Goal: Task Accomplishment & Management: Use online tool/utility

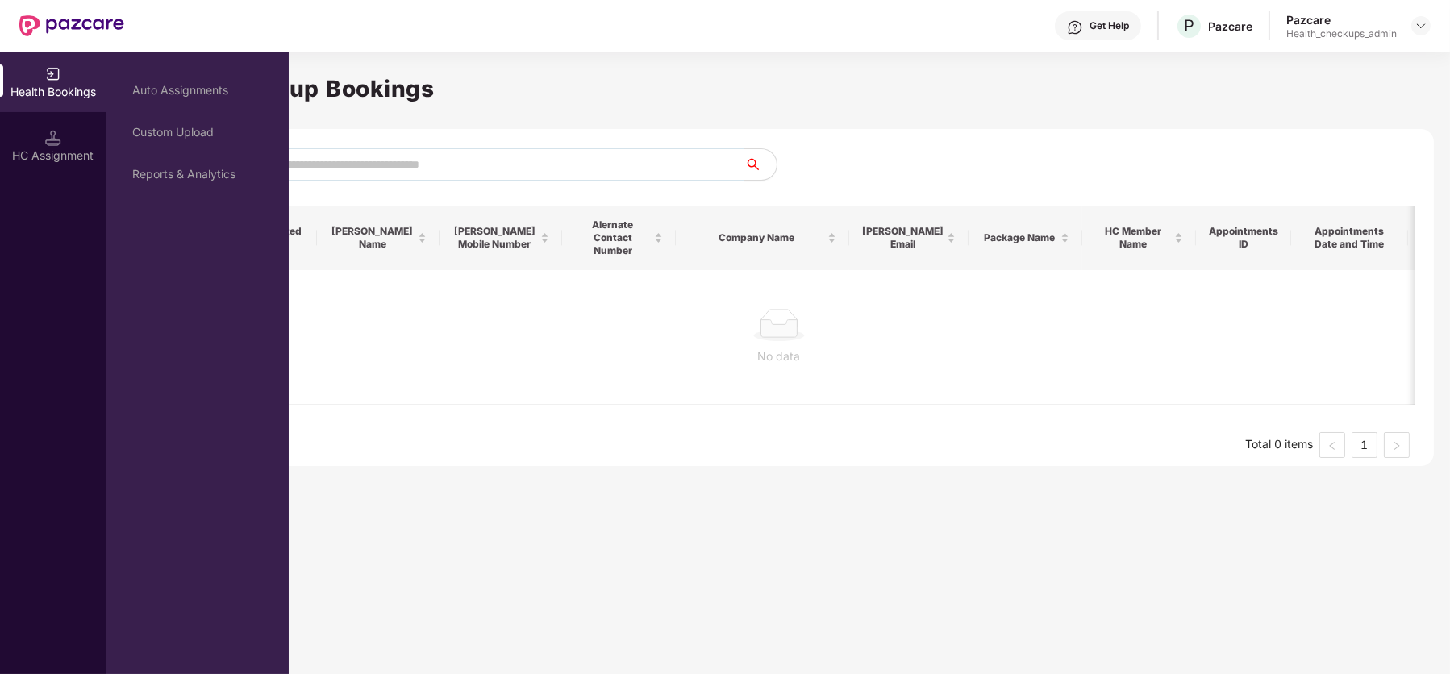
click at [50, 143] on img at bounding box center [53, 138] width 16 height 16
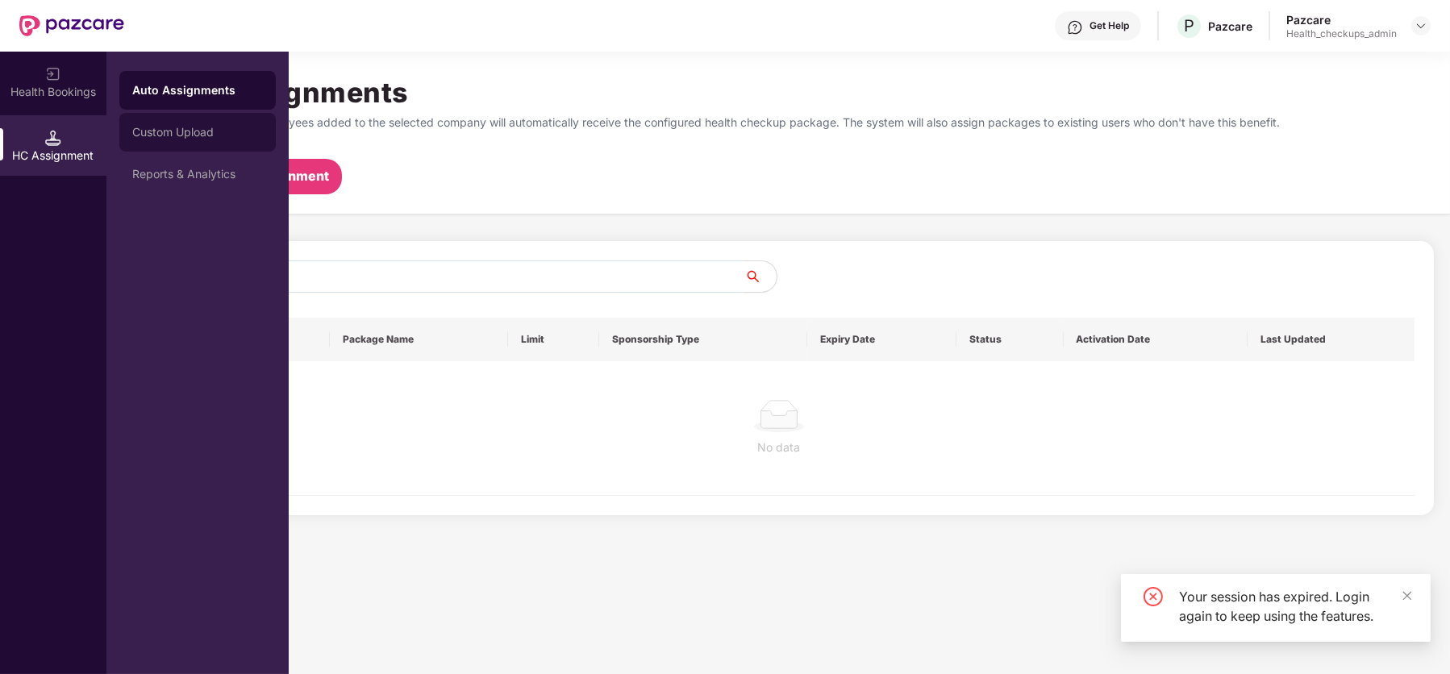
click at [188, 141] on div "Custom Upload" at bounding box center [197, 132] width 156 height 39
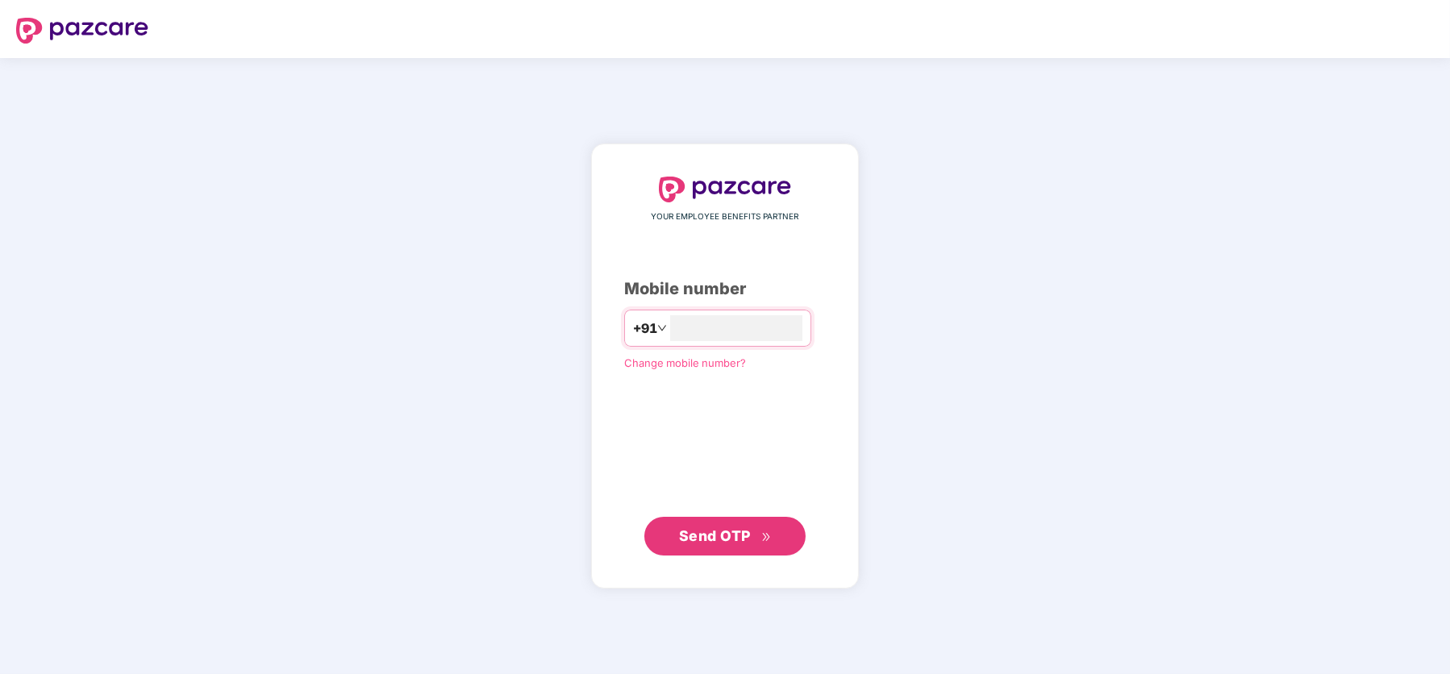
type input "**********"
click at [701, 538] on span "Send OTP" at bounding box center [715, 535] width 72 height 17
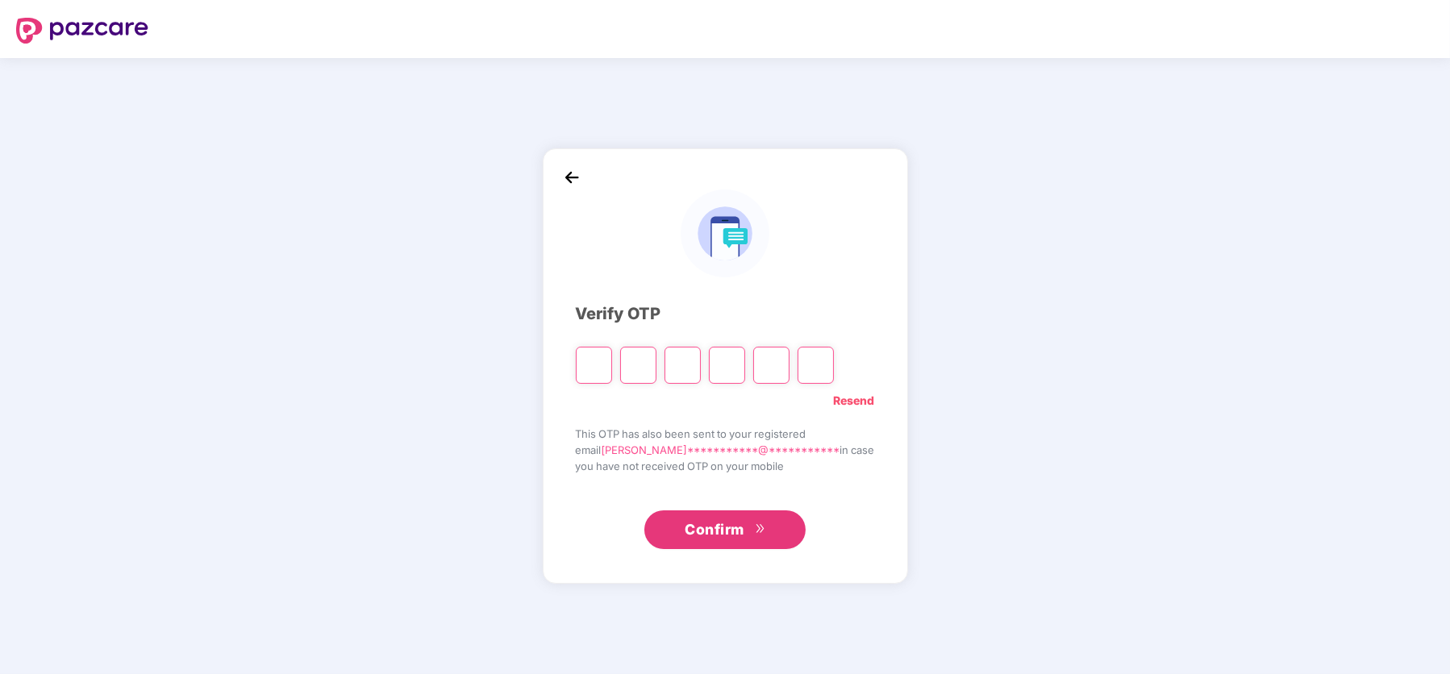
type input "*"
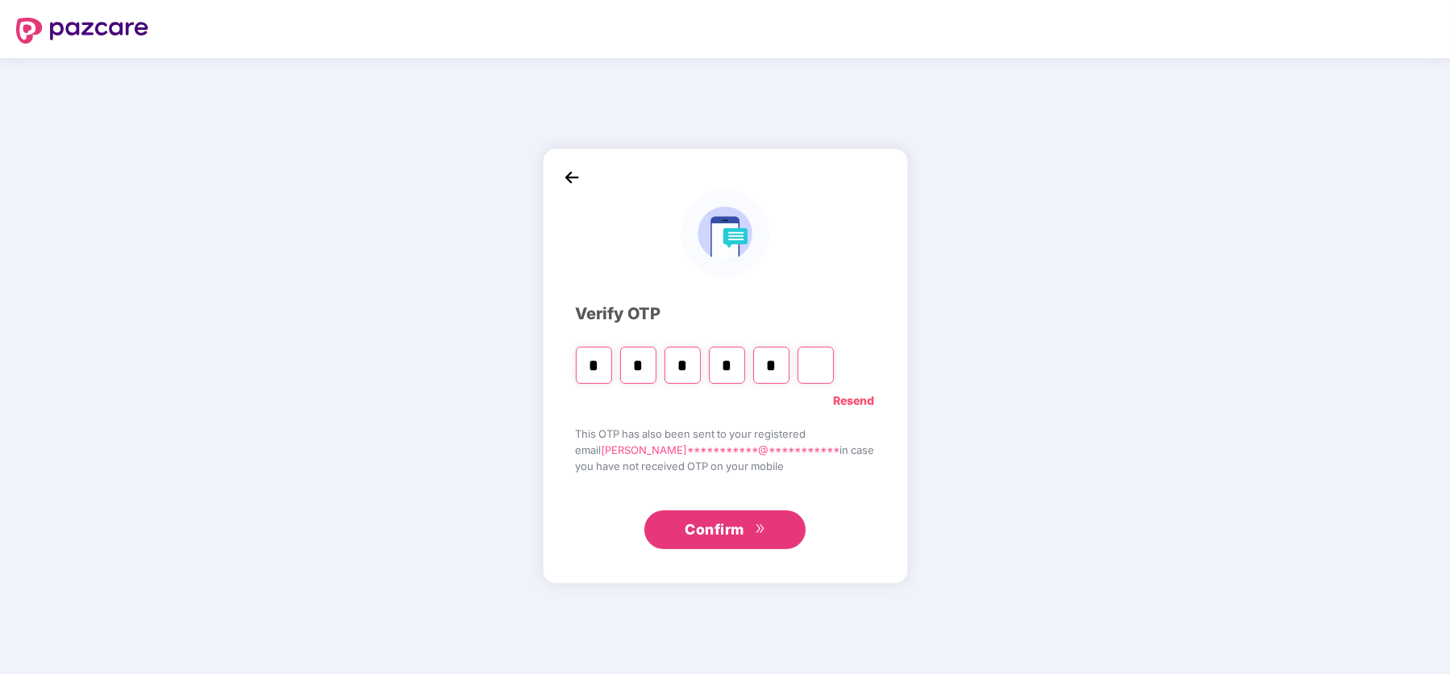
type input "*"
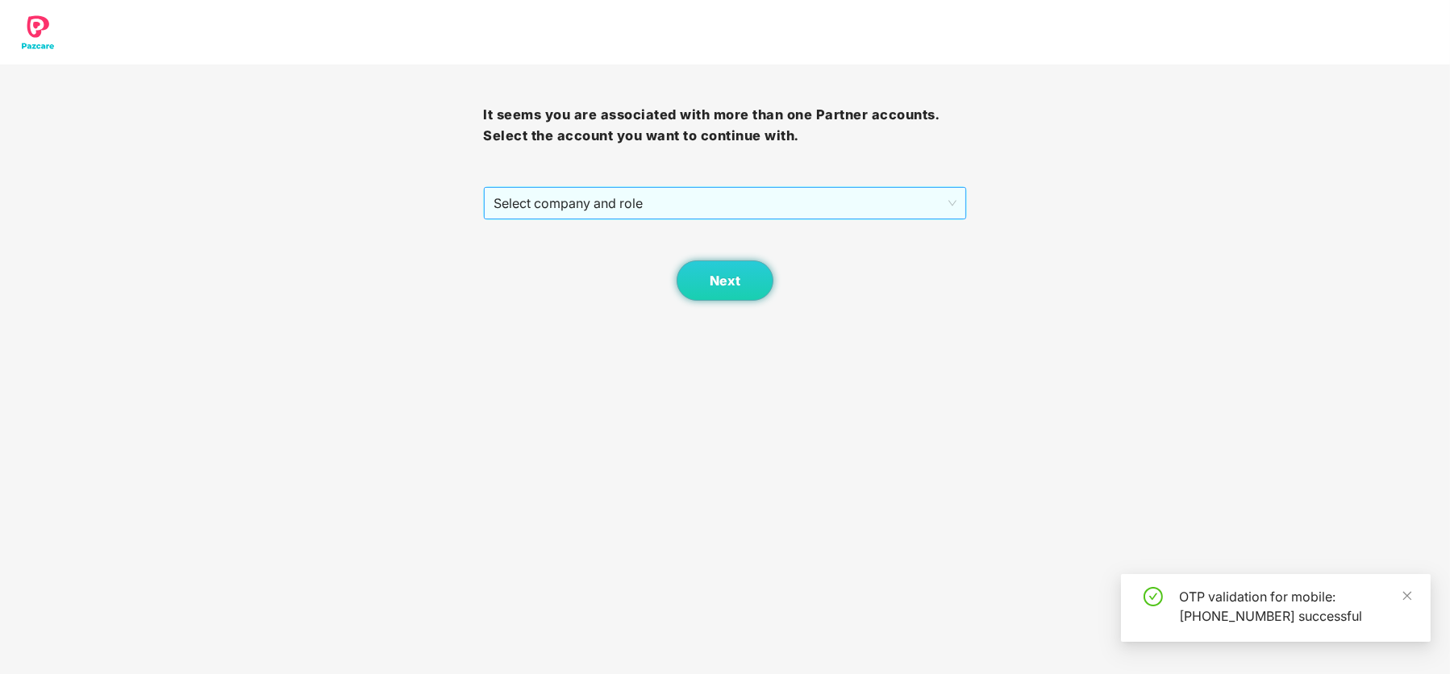
click at [735, 203] on span "Select company and role" at bounding box center [725, 203] width 462 height 31
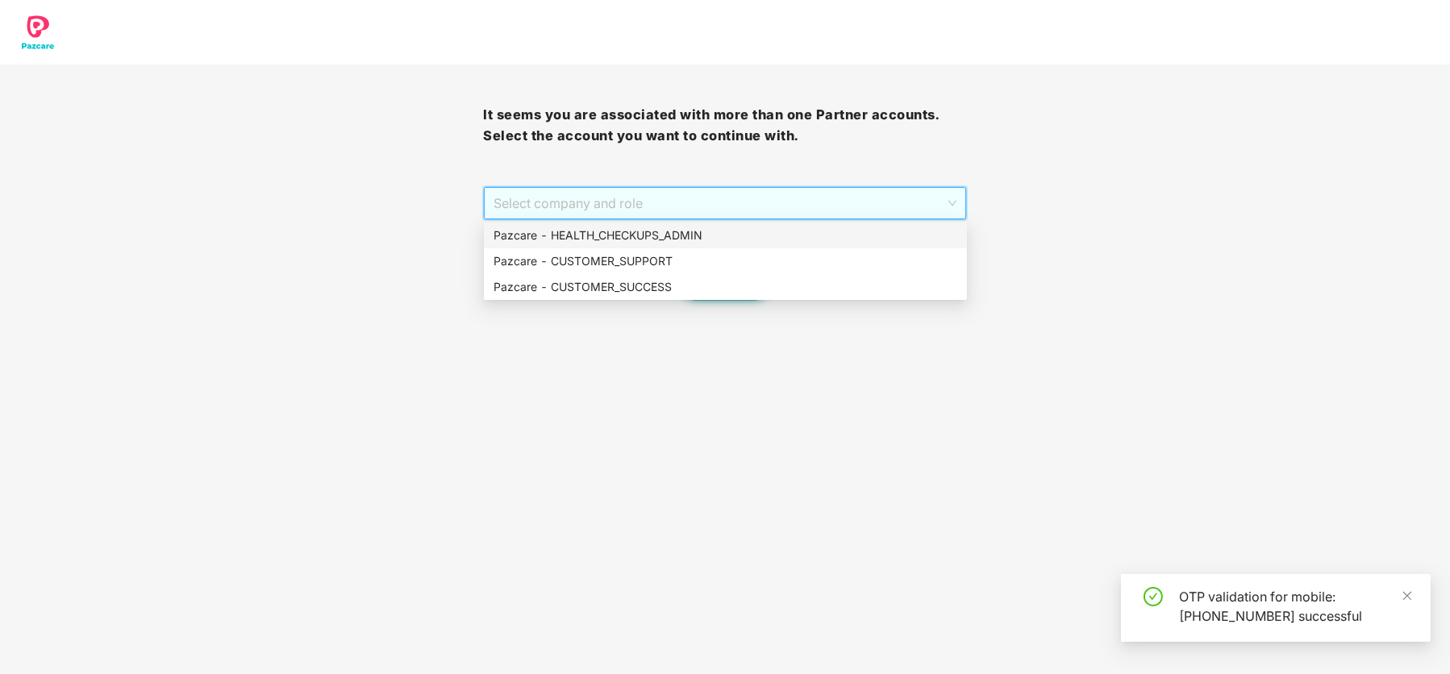
click at [731, 227] on div "Pazcare - HEALTH_CHECKUPS_ADMIN" at bounding box center [726, 236] width 464 height 18
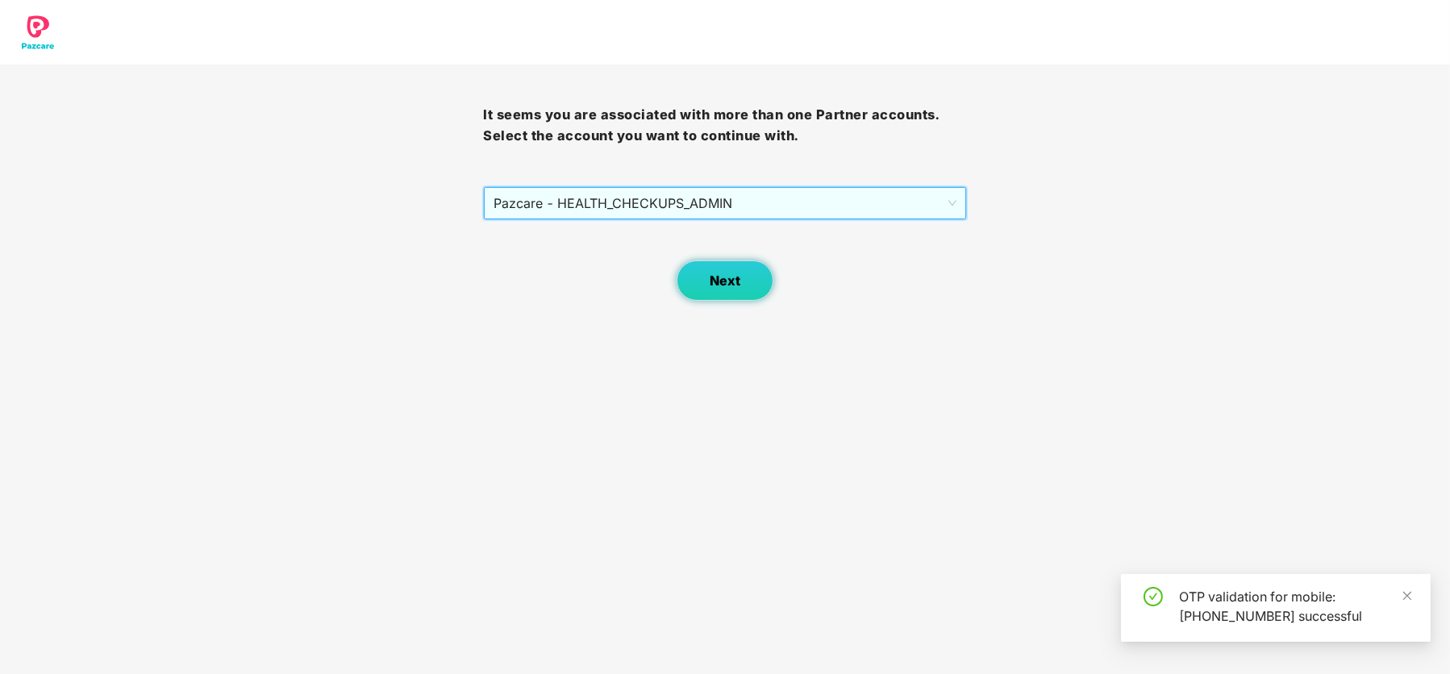
click at [730, 269] on button "Next" at bounding box center [725, 280] width 97 height 40
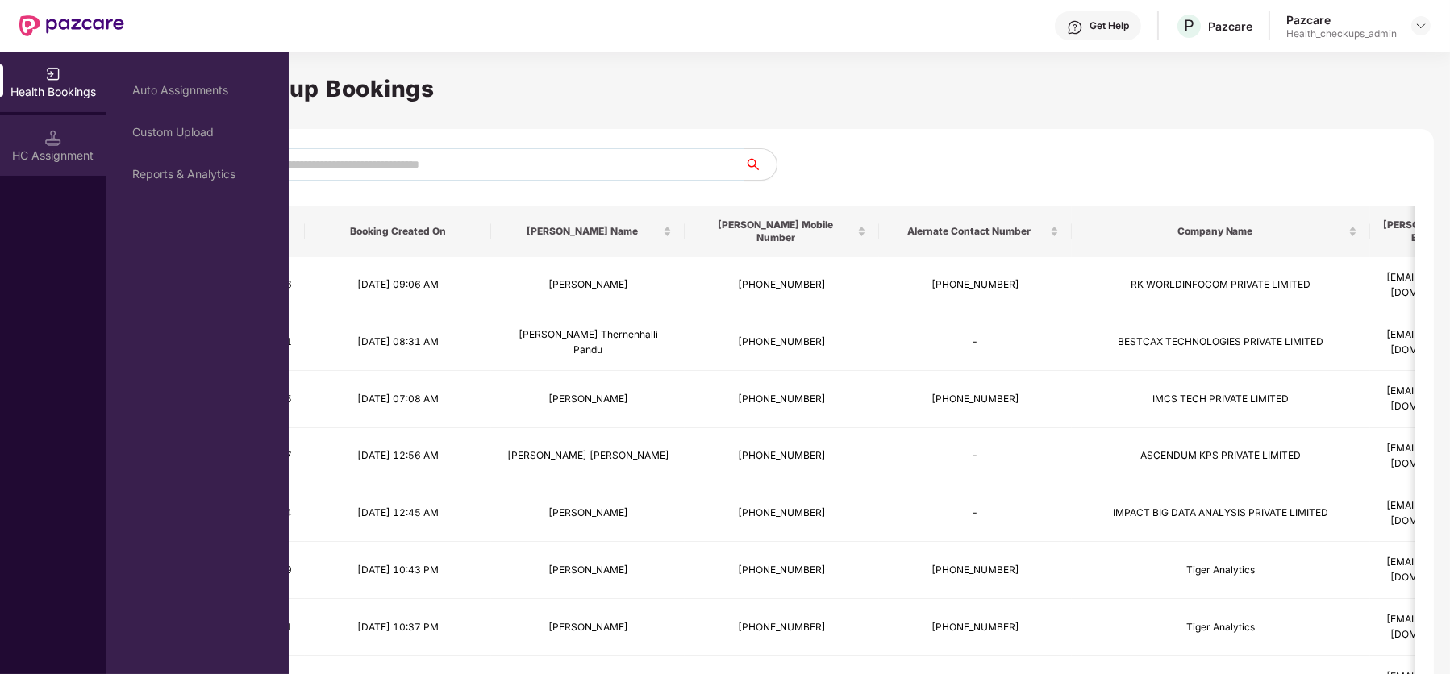
click at [56, 149] on div "HC Assignment" at bounding box center [53, 156] width 106 height 16
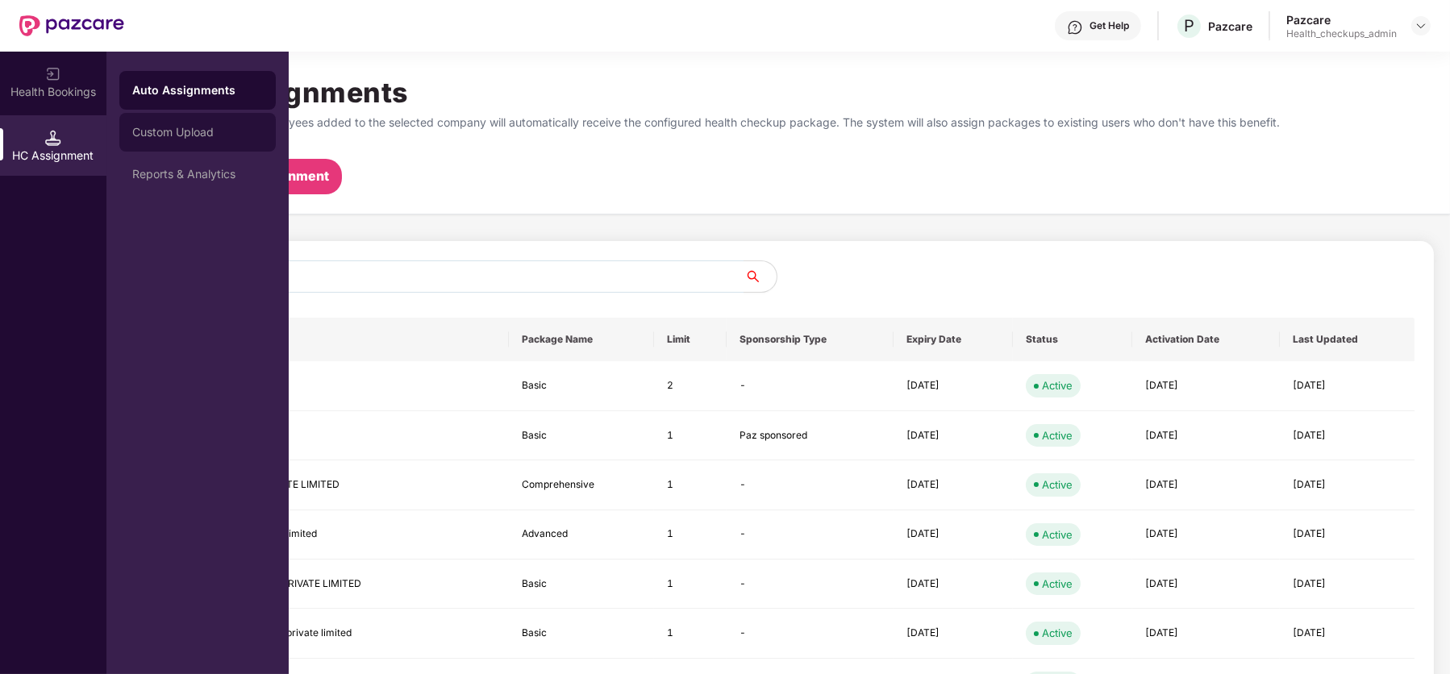
click at [201, 129] on div "Custom Upload" at bounding box center [197, 132] width 131 height 13
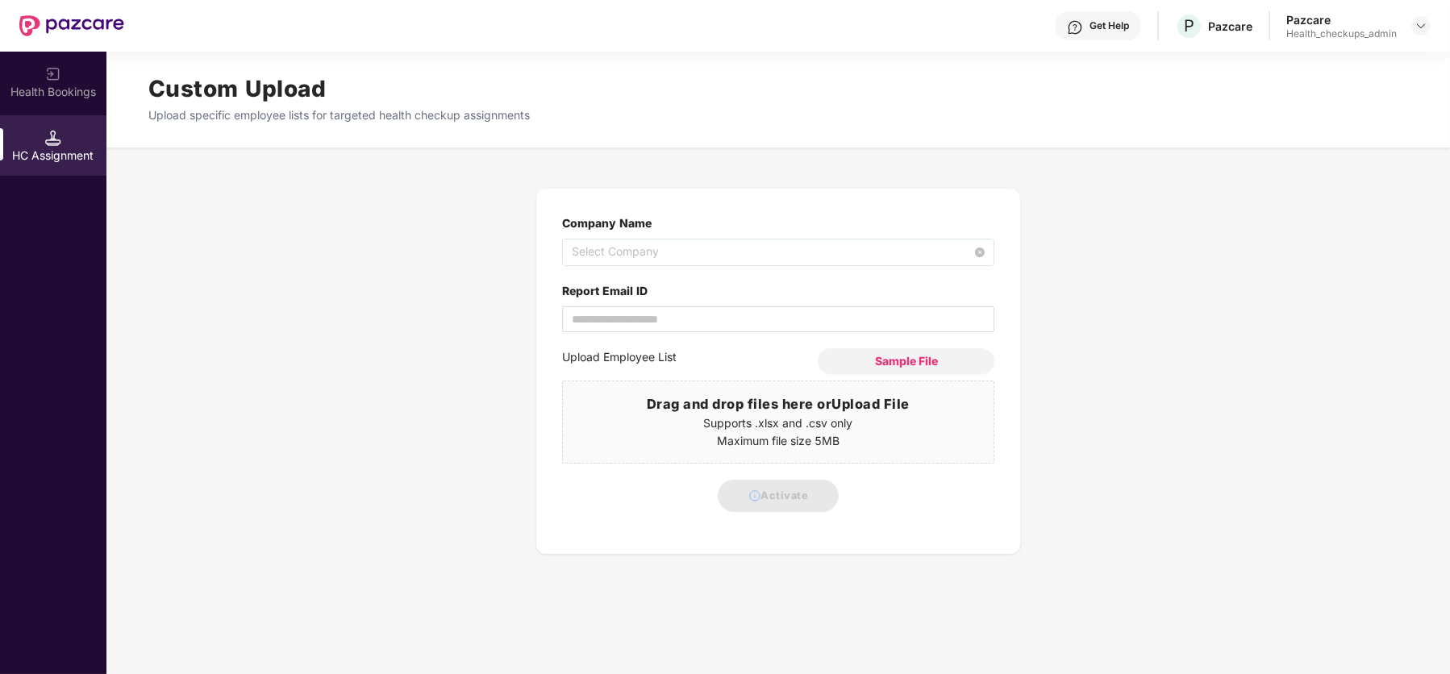
click at [627, 251] on span "Select Company" at bounding box center [778, 253] width 413 height 26
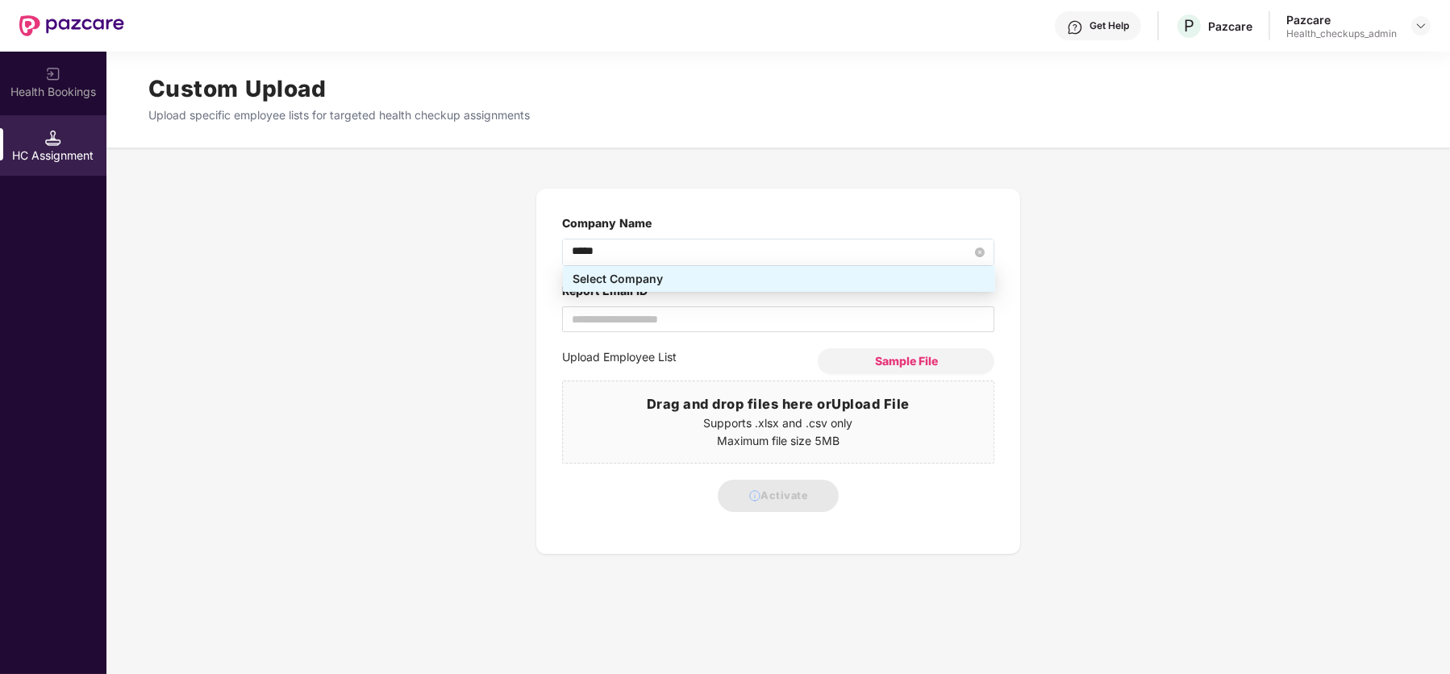
type input "******"
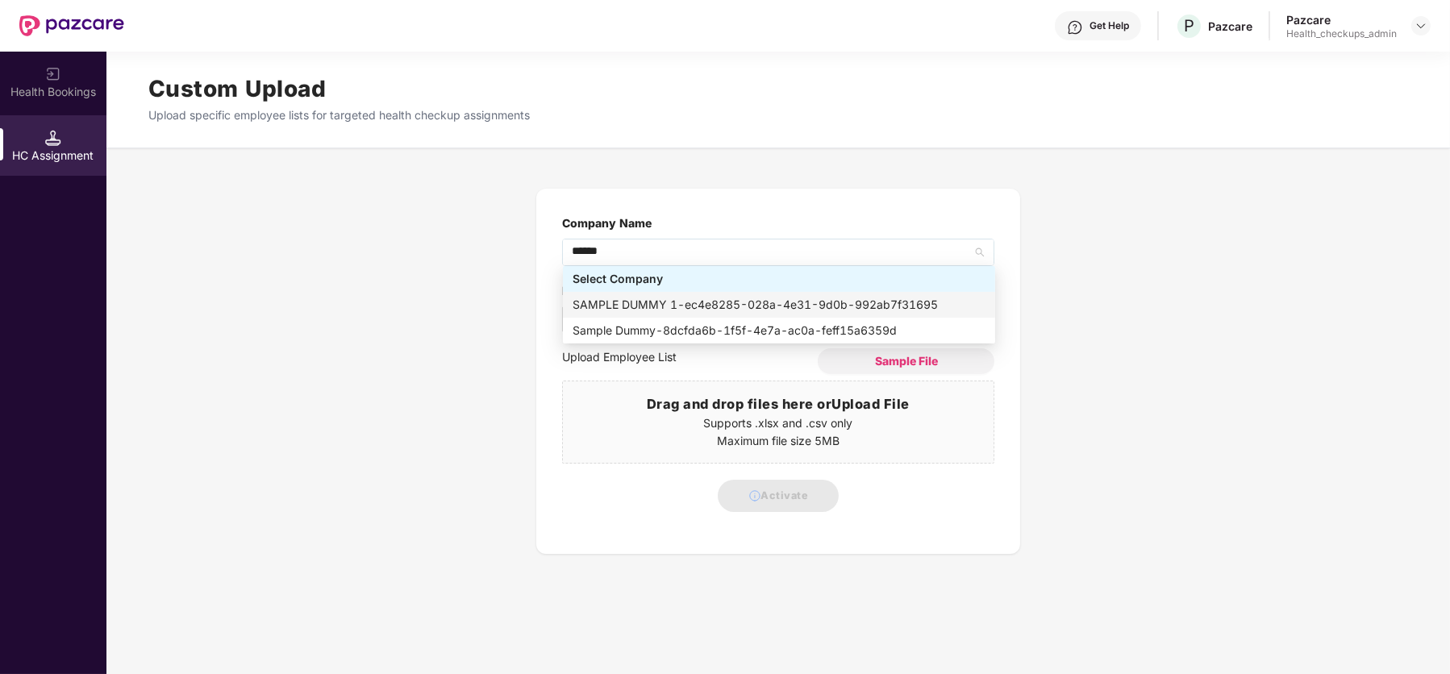
click at [669, 296] on div "SAMPLE DUMMY 1 - ec4e8285-028a-4e31-9d0b-992ab7f31695" at bounding box center [779, 305] width 413 height 18
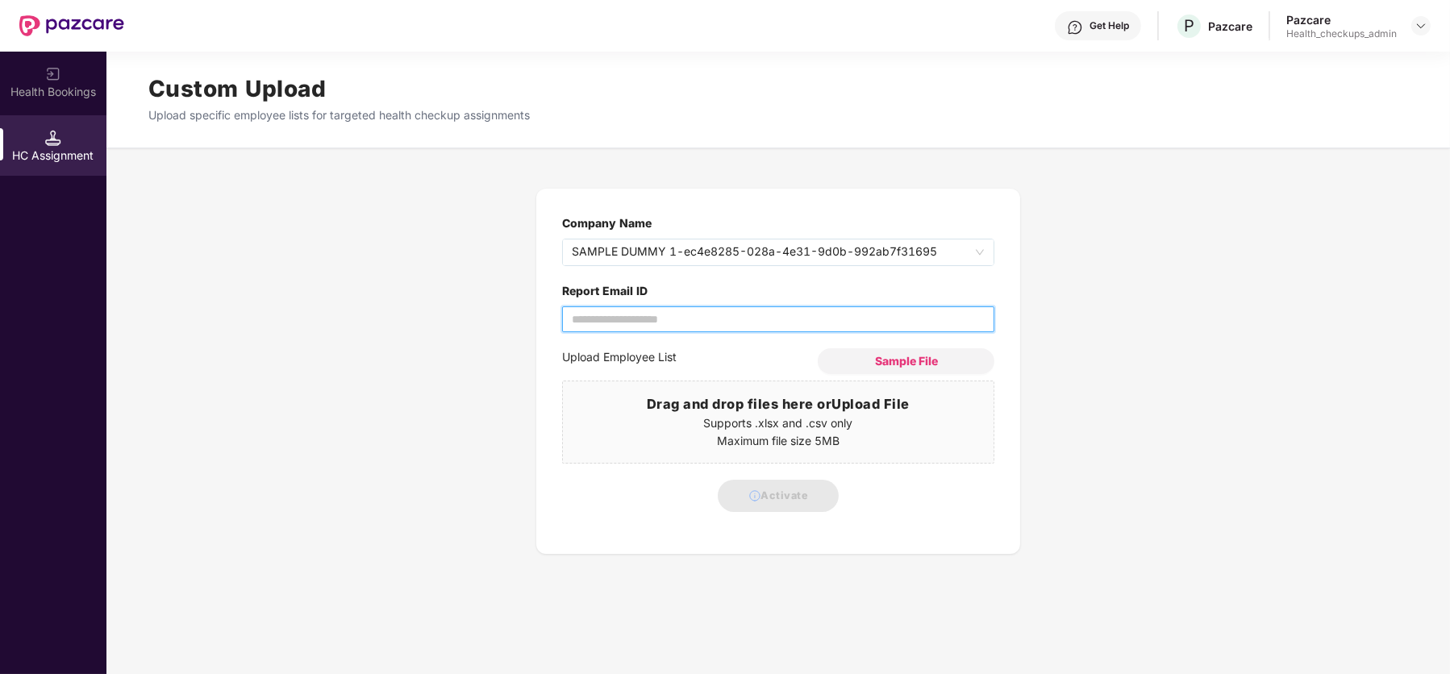
click at [628, 320] on input "Report Email ID" at bounding box center [778, 319] width 432 height 26
type input "**********"
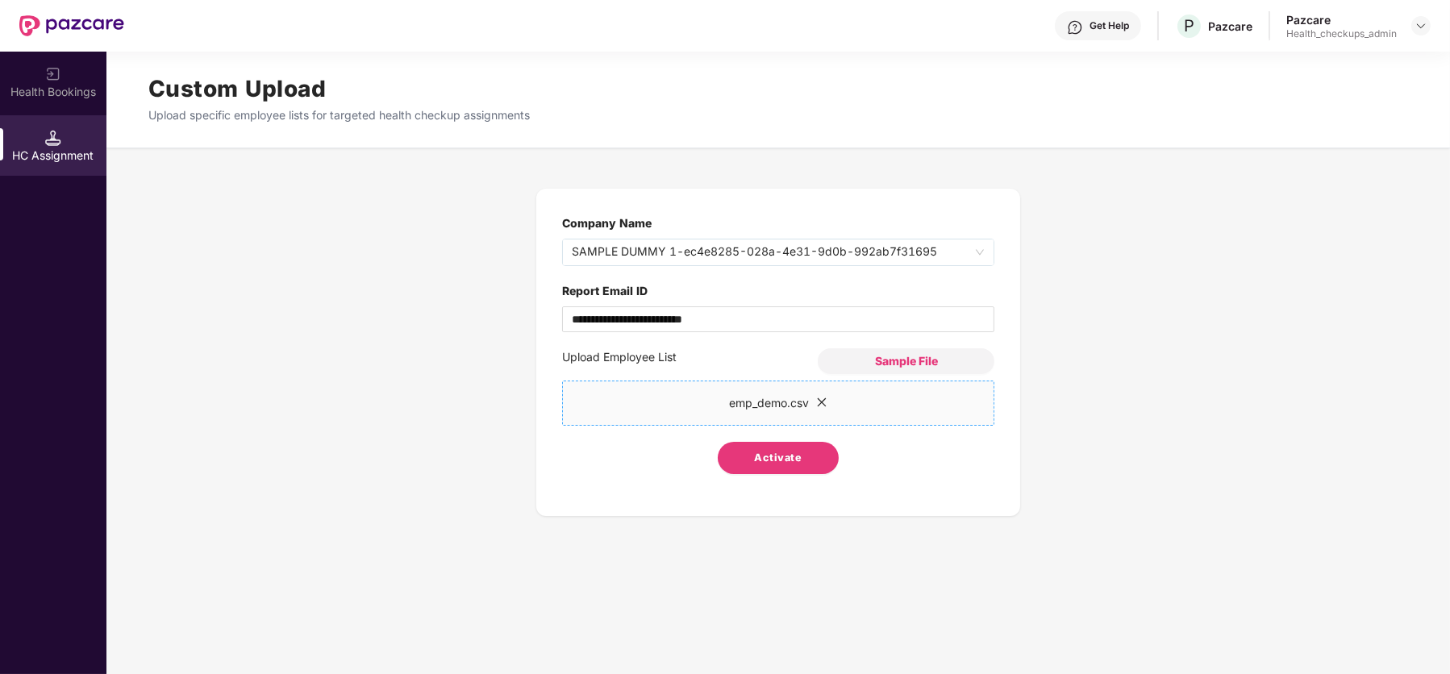
click at [781, 461] on span "Activate" at bounding box center [779, 458] width 48 height 16
